Goal: Transaction & Acquisition: Purchase product/service

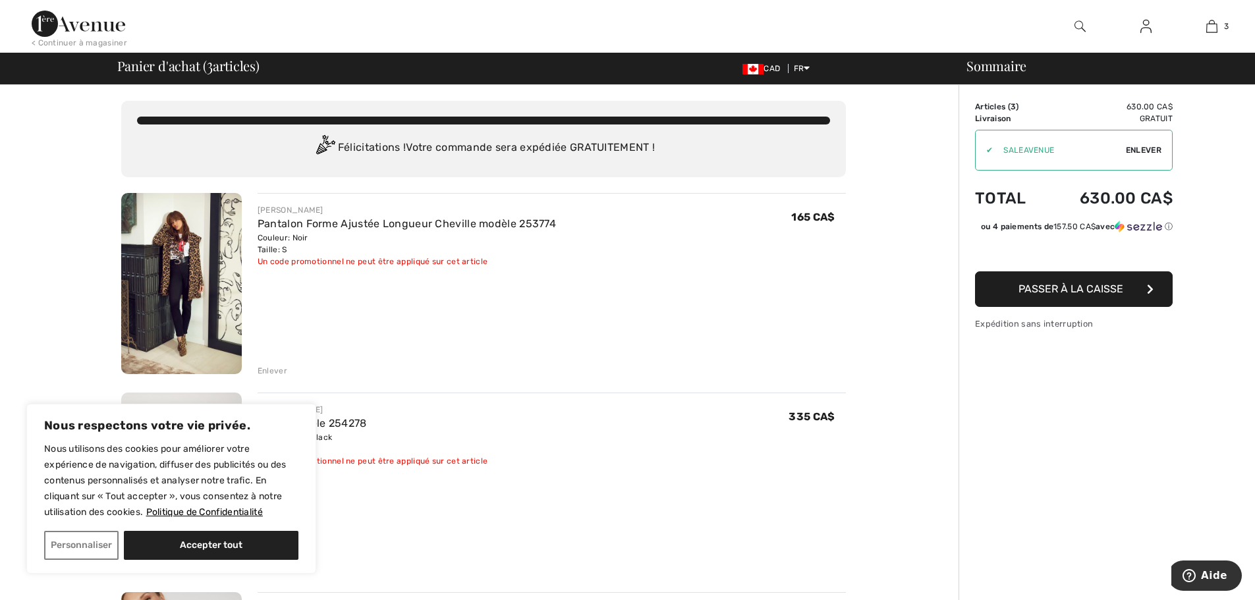
click at [1045, 295] on span "Passer à la caisse" at bounding box center [1070, 289] width 105 height 13
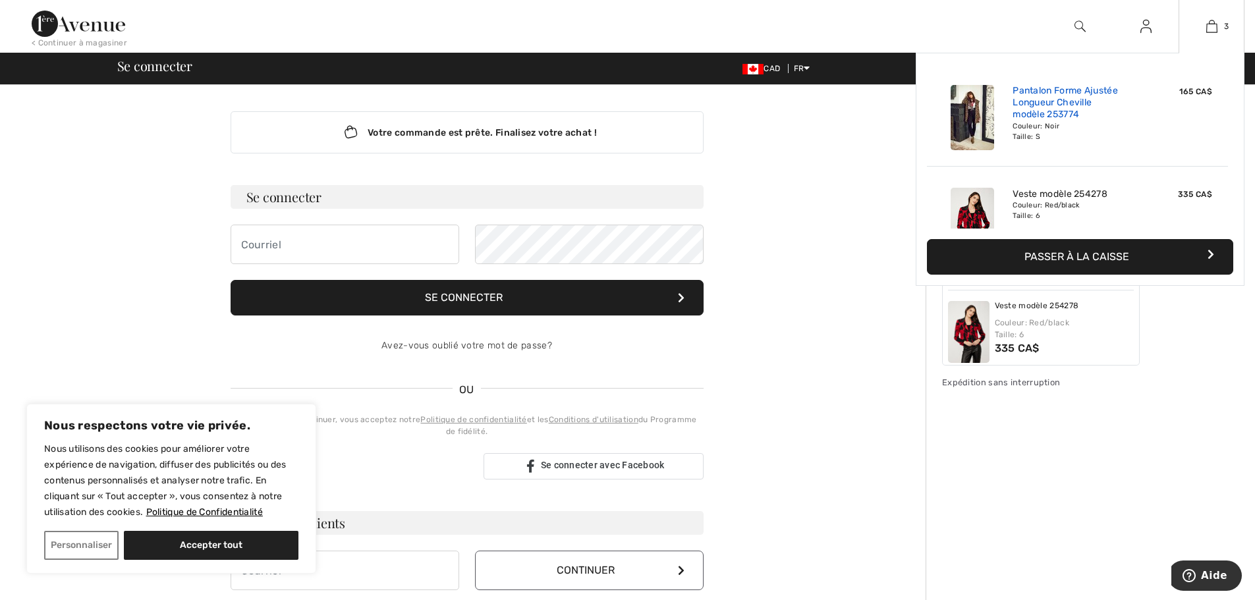
click at [1056, 111] on link "Pantalon Forme Ajustée Longueur Cheville modèle 253774" at bounding box center [1077, 103] width 130 height 36
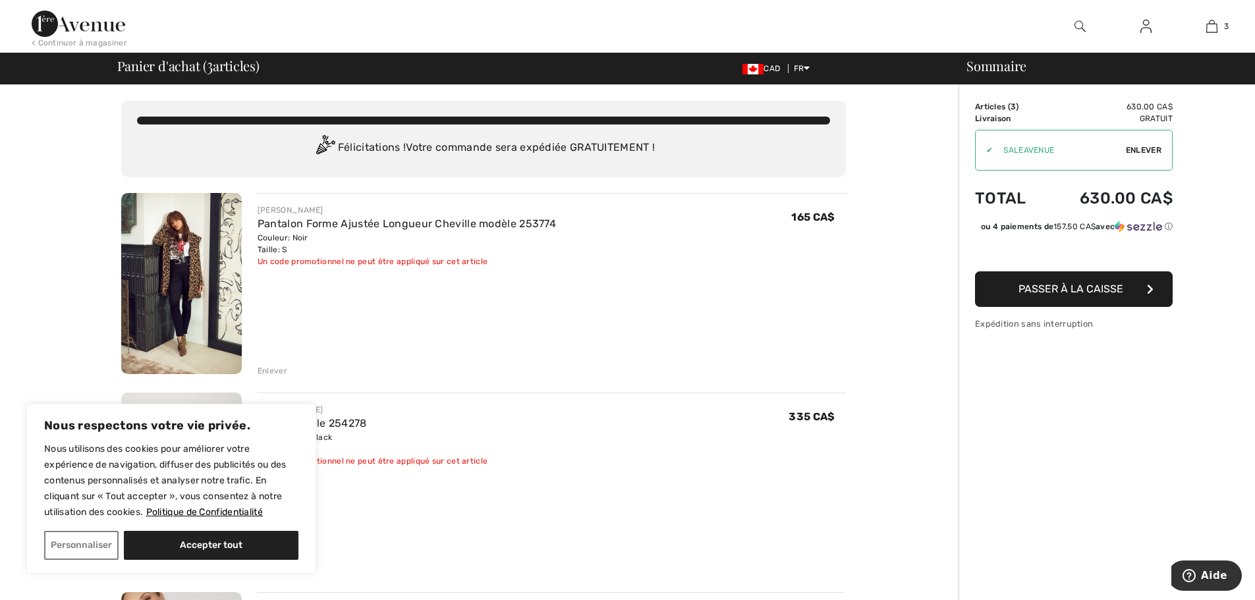
click at [1051, 295] on span "Passer à la caisse" at bounding box center [1070, 289] width 105 height 13
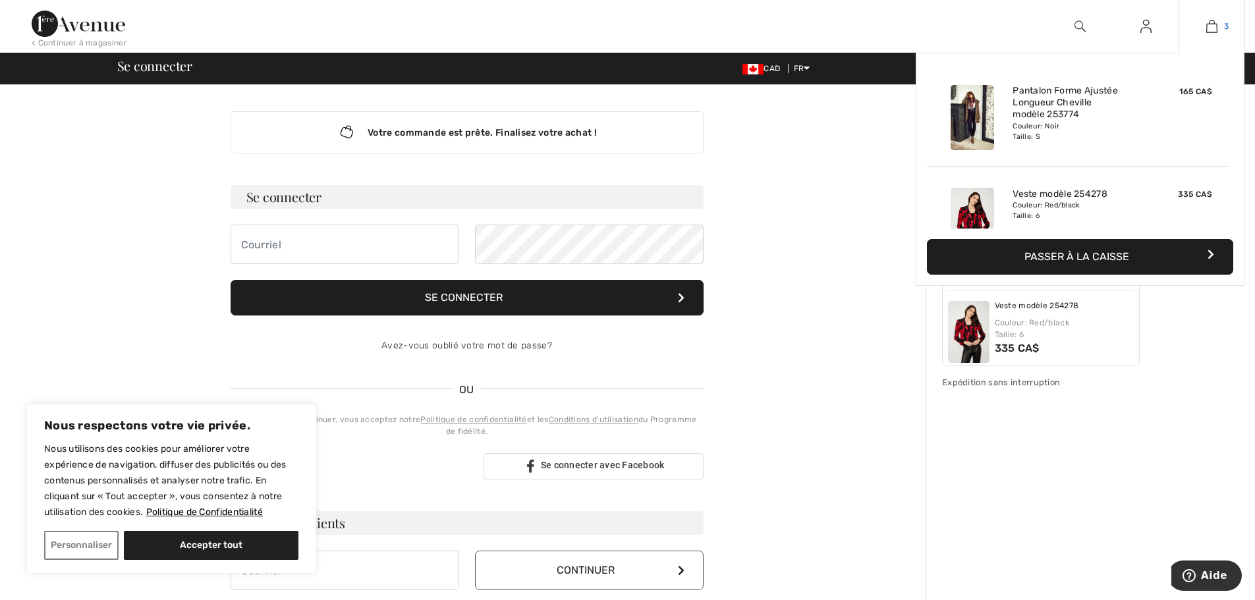
click at [1206, 30] on img at bounding box center [1211, 26] width 11 height 16
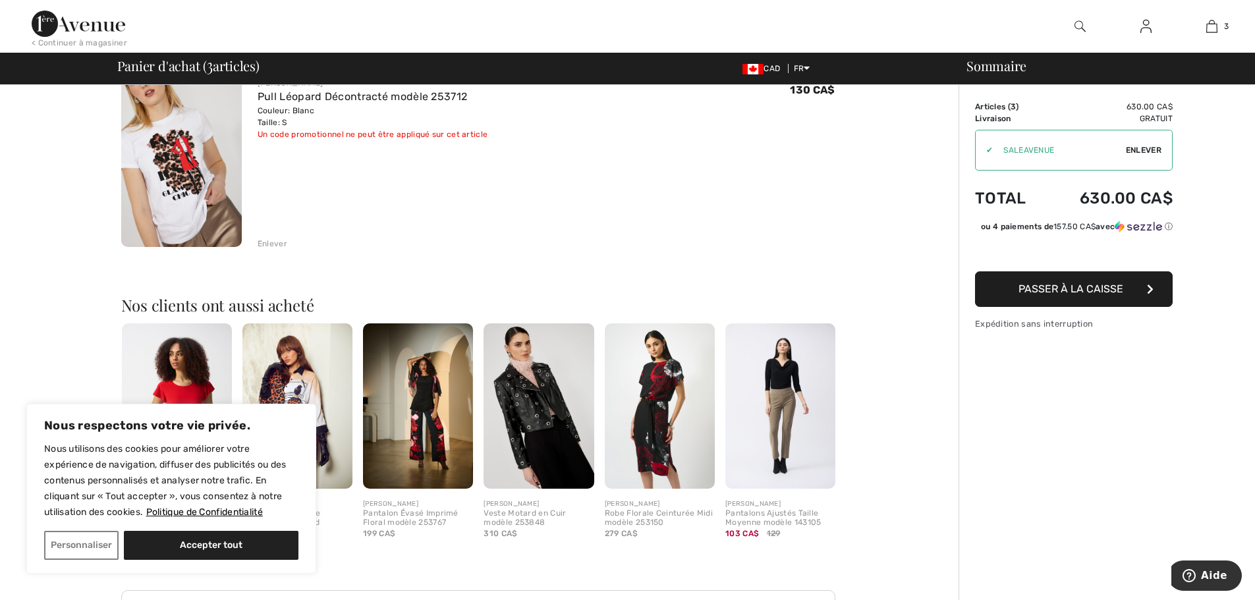
scroll to position [527, 0]
click at [150, 191] on img at bounding box center [181, 155] width 121 height 181
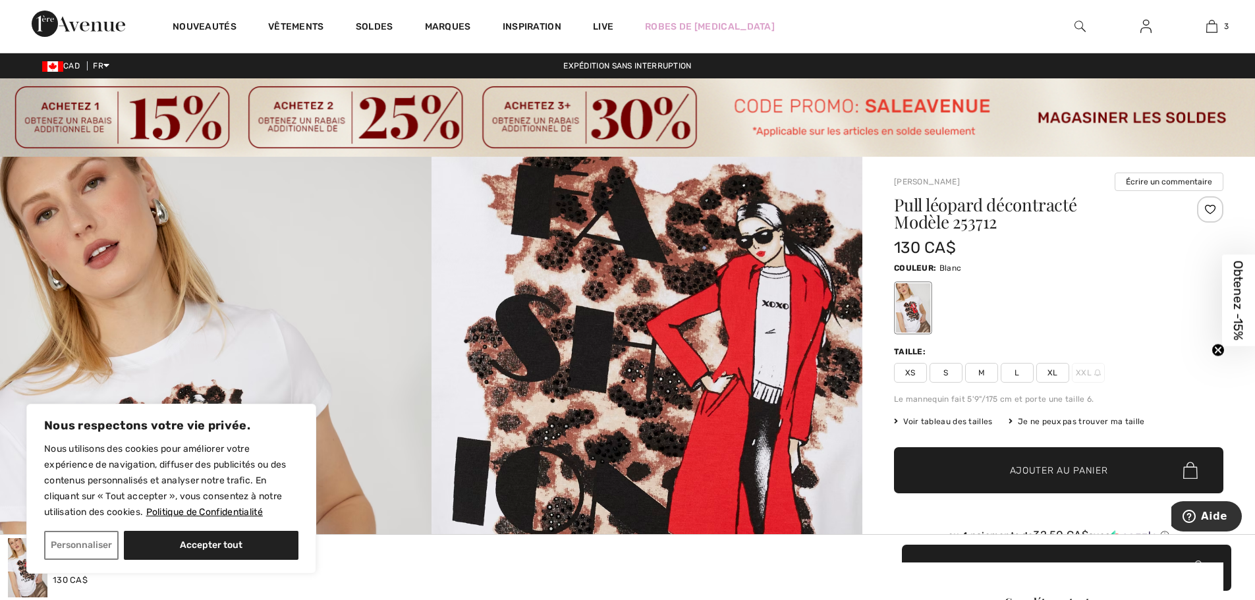
click at [1216, 351] on circle "Close teaser" at bounding box center [1218, 350] width 13 height 13
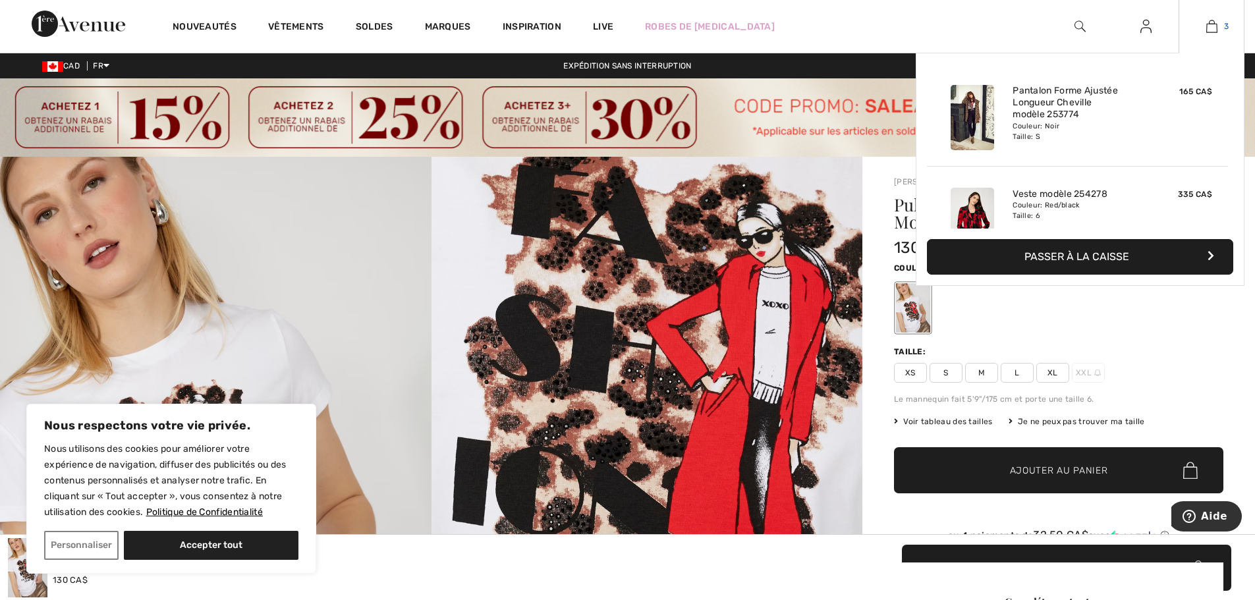
click at [1213, 30] on img at bounding box center [1211, 26] width 11 height 16
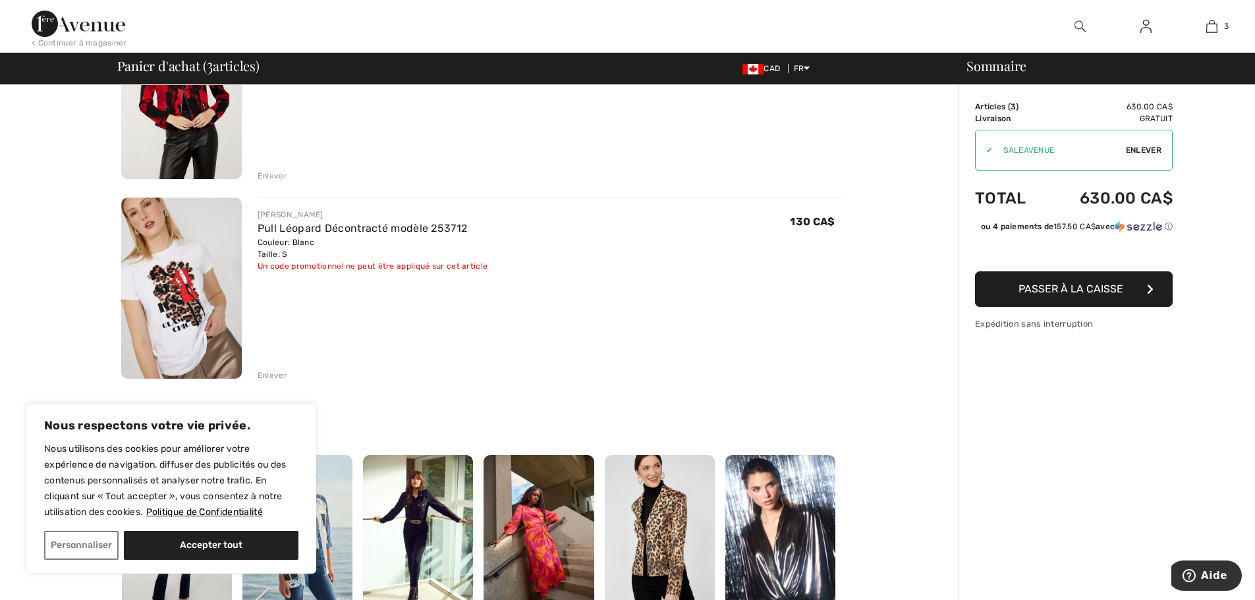
scroll to position [395, 0]
click at [271, 375] on div "Enlever" at bounding box center [273, 375] width 30 height 12
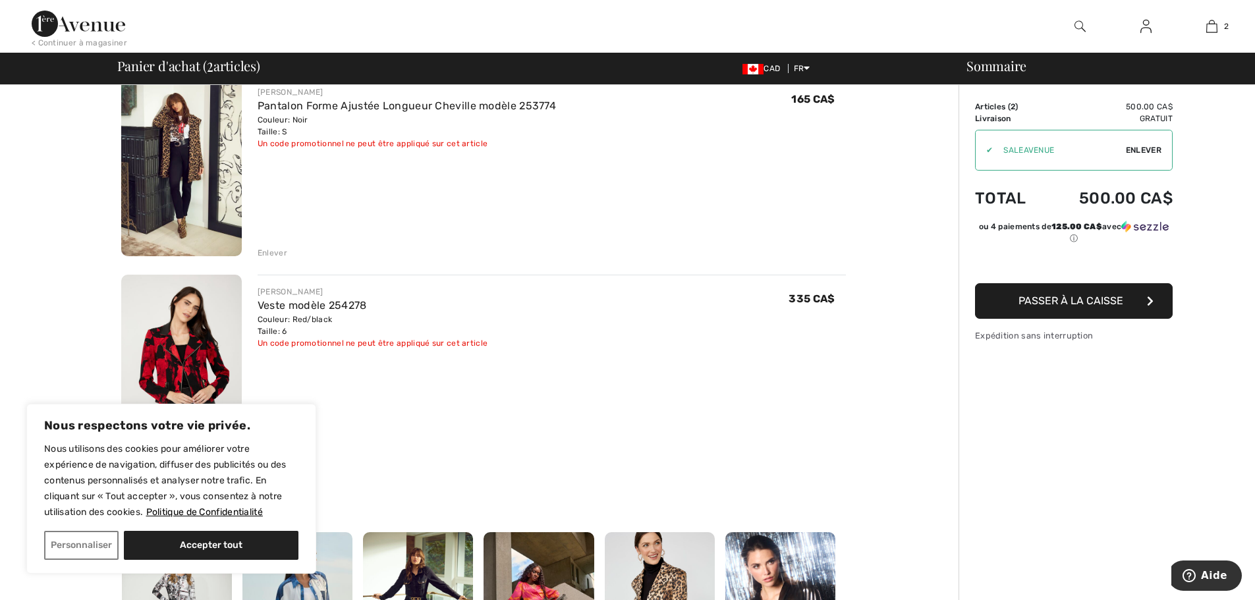
scroll to position [0, 0]
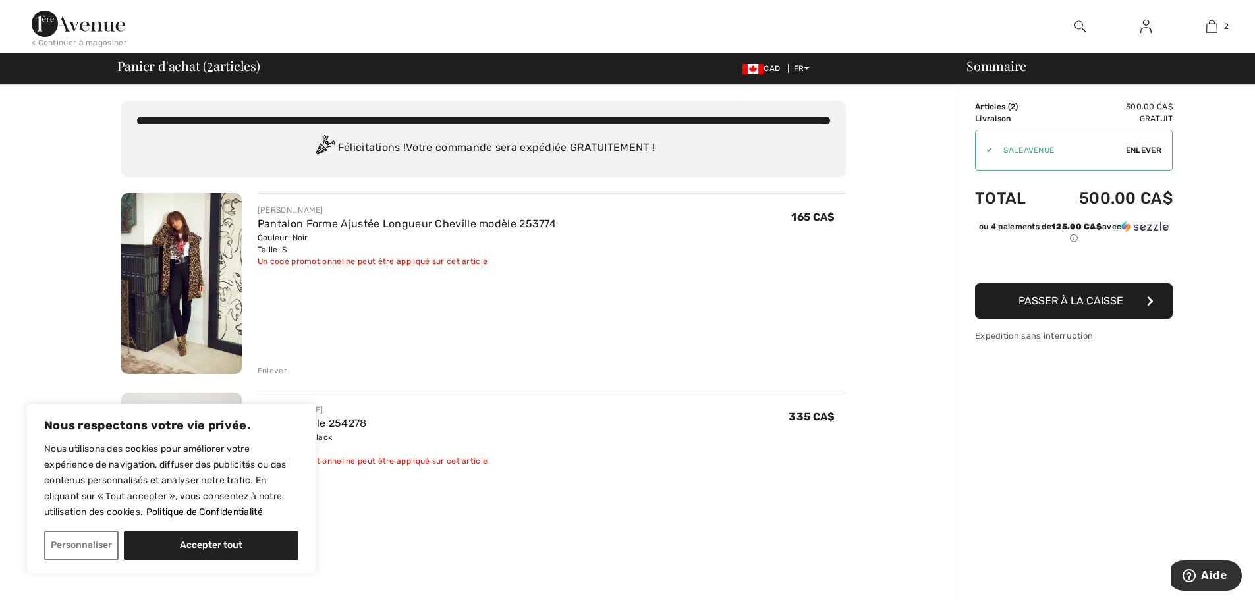
click at [1141, 148] on span "Enlever" at bounding box center [1144, 150] width 36 height 12
click at [283, 371] on div "Enlever" at bounding box center [273, 371] width 30 height 12
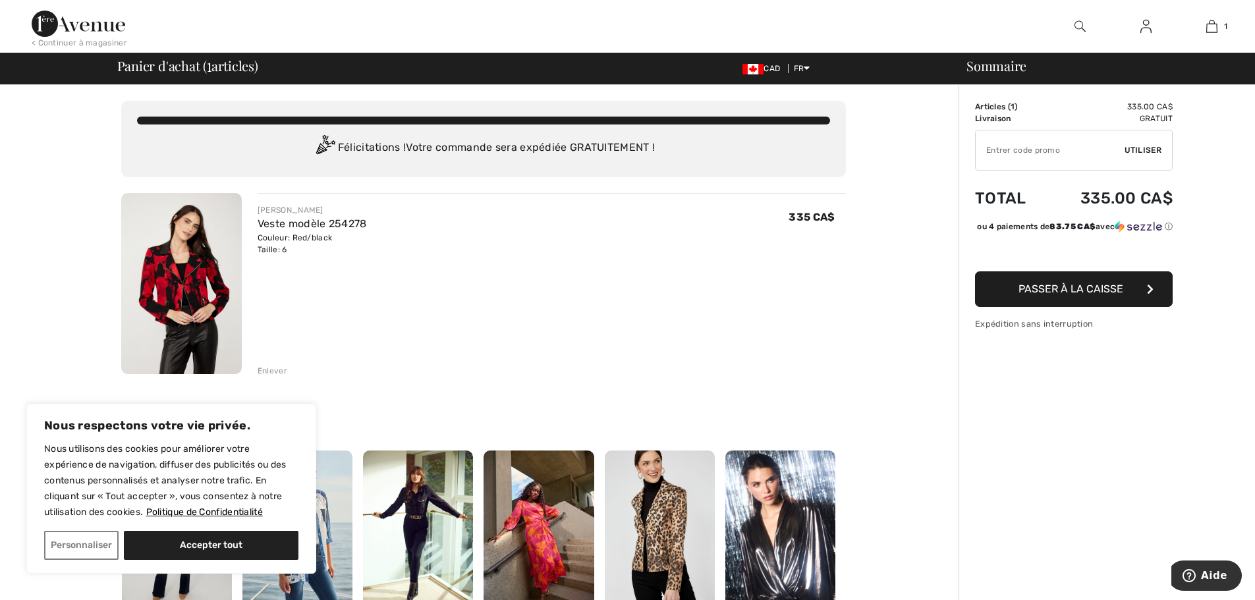
click at [269, 368] on div "Enlever" at bounding box center [273, 371] width 30 height 12
